Goal: Task Accomplishment & Management: Use online tool/utility

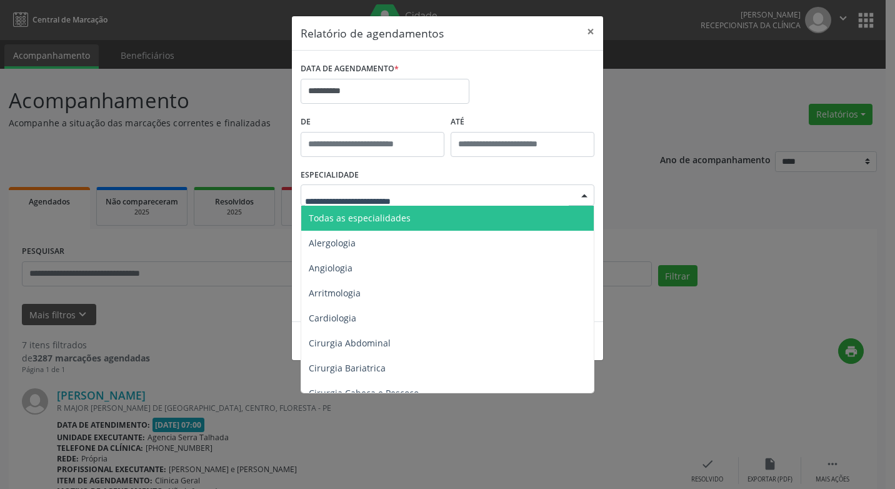
click at [587, 195] on div at bounding box center [584, 195] width 19 height 21
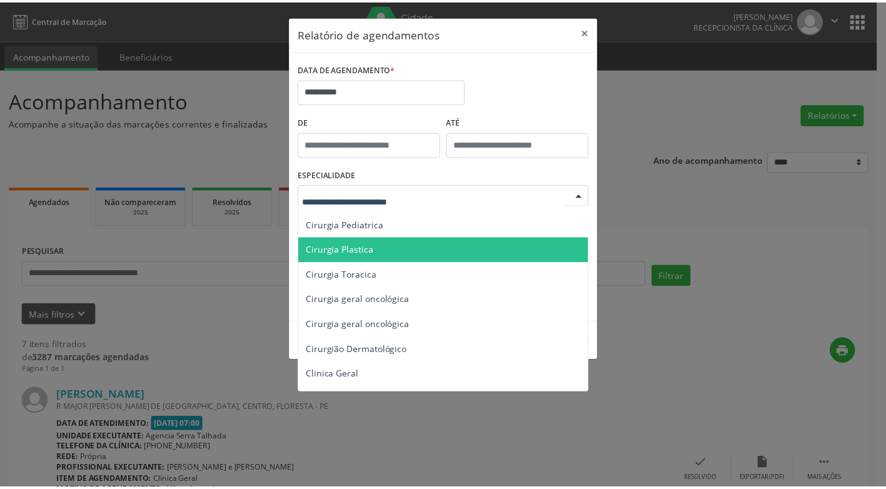
scroll to position [313, 0]
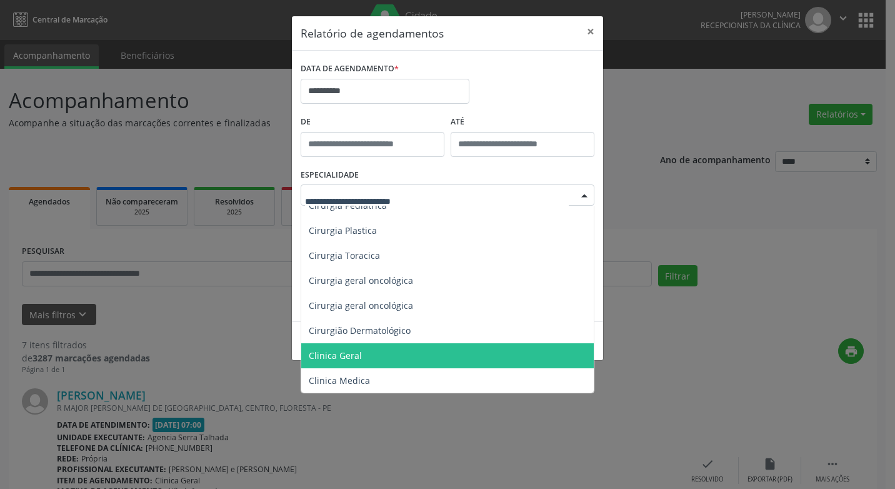
click at [333, 349] on span "Clinica Geral" at bounding box center [335, 355] width 53 height 12
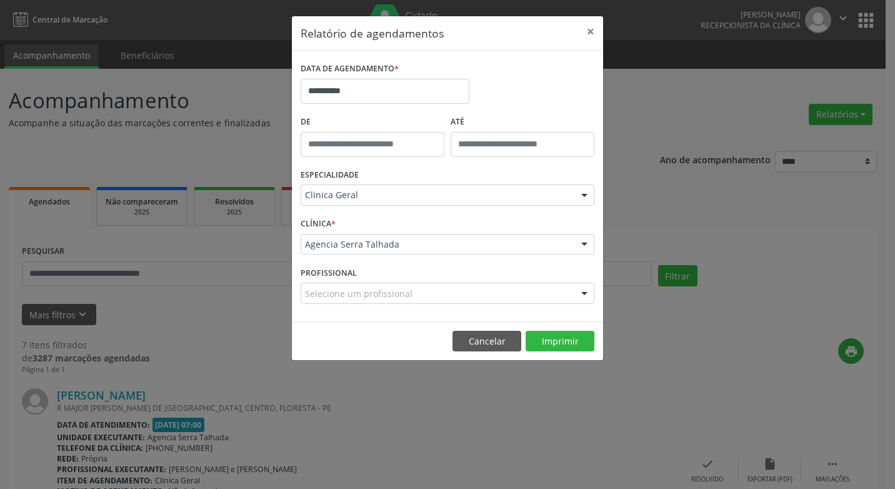
click at [582, 293] on div at bounding box center [584, 293] width 19 height 21
click at [582, 297] on div at bounding box center [584, 293] width 19 height 21
click at [583, 297] on div at bounding box center [584, 293] width 19 height 21
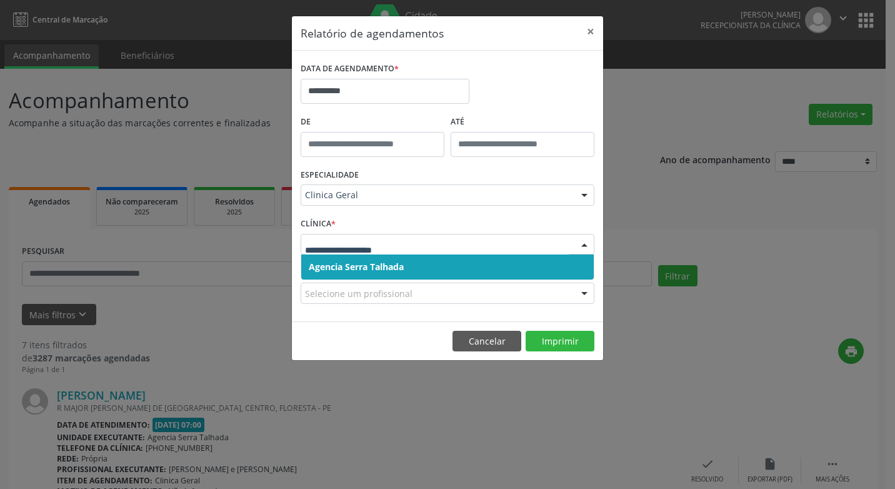
click at [583, 244] on div at bounding box center [584, 244] width 19 height 21
click at [383, 264] on span "Agencia Serra Talhada" at bounding box center [356, 267] width 95 height 12
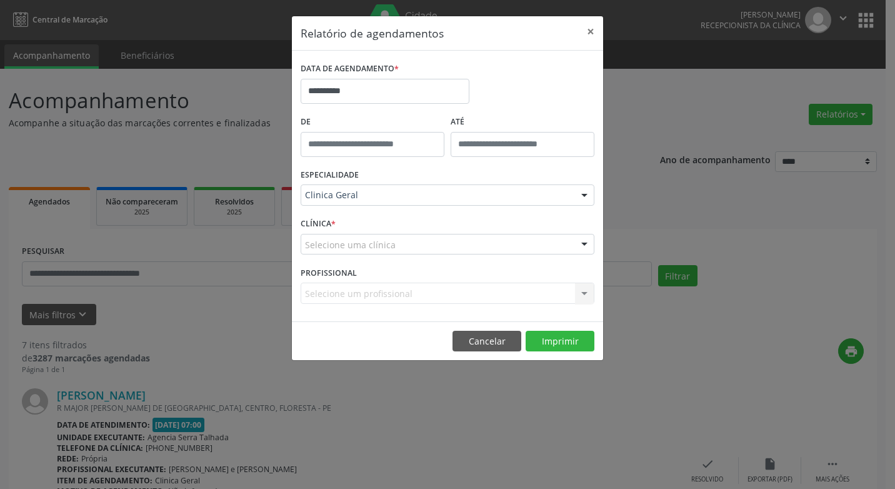
click at [583, 294] on div "Selecione um profissional Nenhum resultado encontrado para: " " Não há nenhuma …" at bounding box center [448, 293] width 294 height 21
click at [588, 293] on div "Selecione um profissional Nenhum resultado encontrado para: " " Não há nenhuma …" at bounding box center [448, 293] width 294 height 21
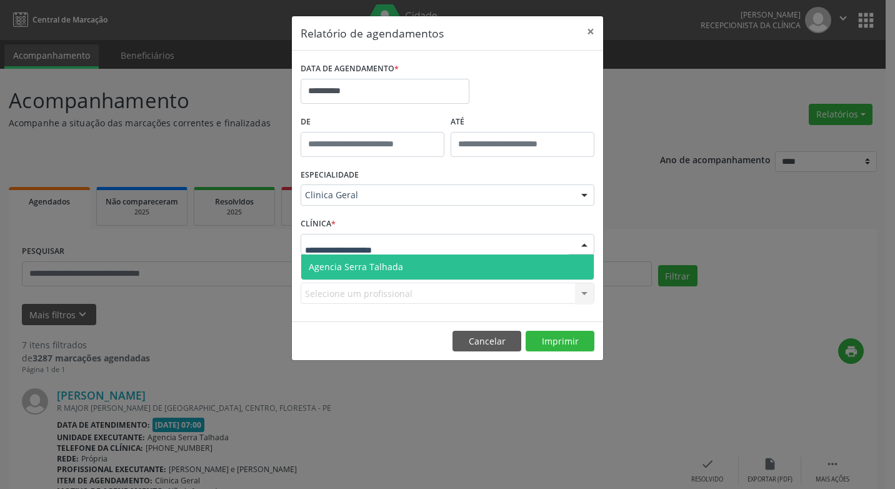
click at [584, 238] on div at bounding box center [584, 244] width 19 height 21
click at [392, 266] on span "Agencia Serra Talhada" at bounding box center [356, 267] width 94 height 12
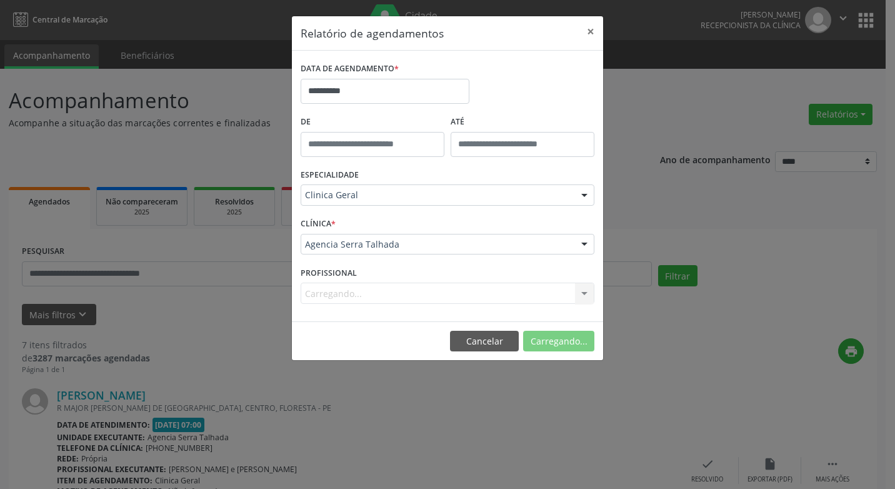
click at [583, 291] on div "Carregando... Nenhum resultado encontrado para: " " Não há nenhuma opção para s…" at bounding box center [448, 293] width 294 height 21
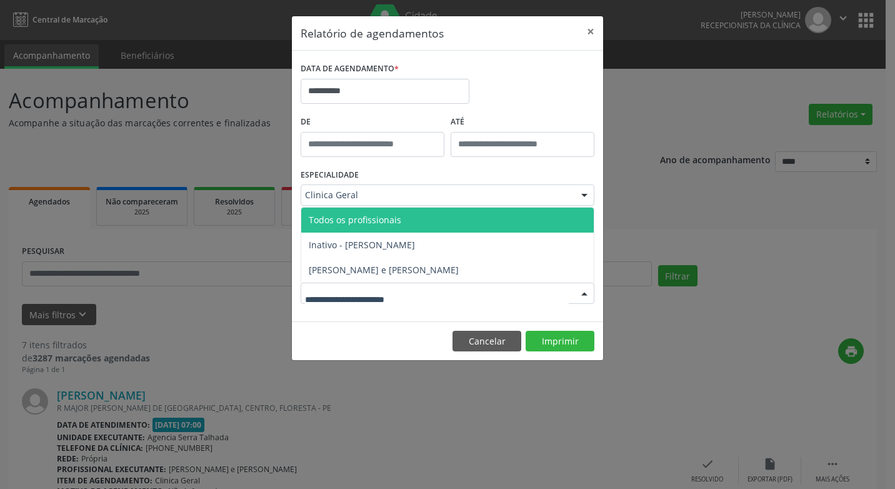
click at [586, 294] on div at bounding box center [584, 293] width 19 height 21
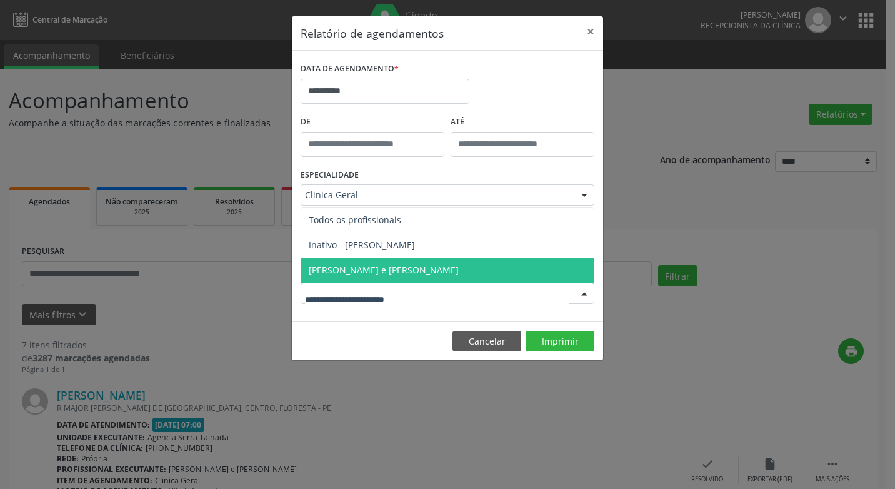
click at [358, 269] on span "[PERSON_NAME] e [PERSON_NAME]" at bounding box center [384, 270] width 150 height 12
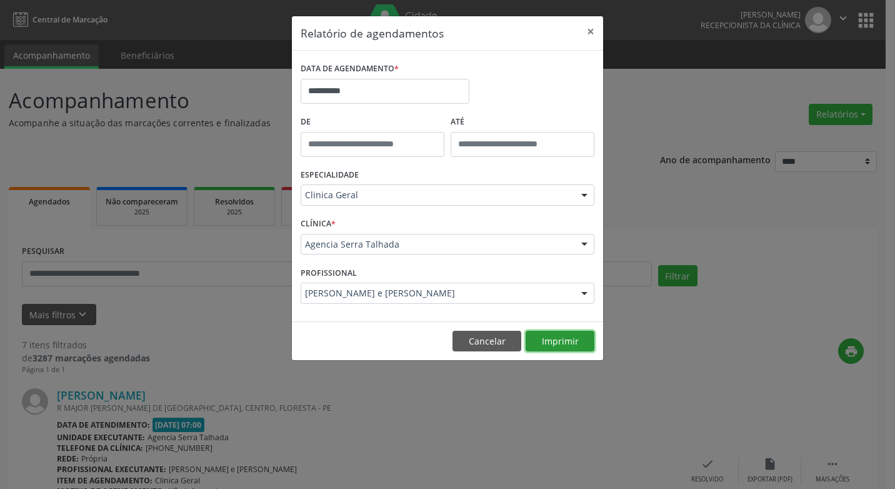
click at [548, 341] on button "Imprimir" at bounding box center [560, 341] width 69 height 21
click at [593, 33] on button "×" at bounding box center [590, 31] width 25 height 31
